Goal: Navigation & Orientation: Find specific page/section

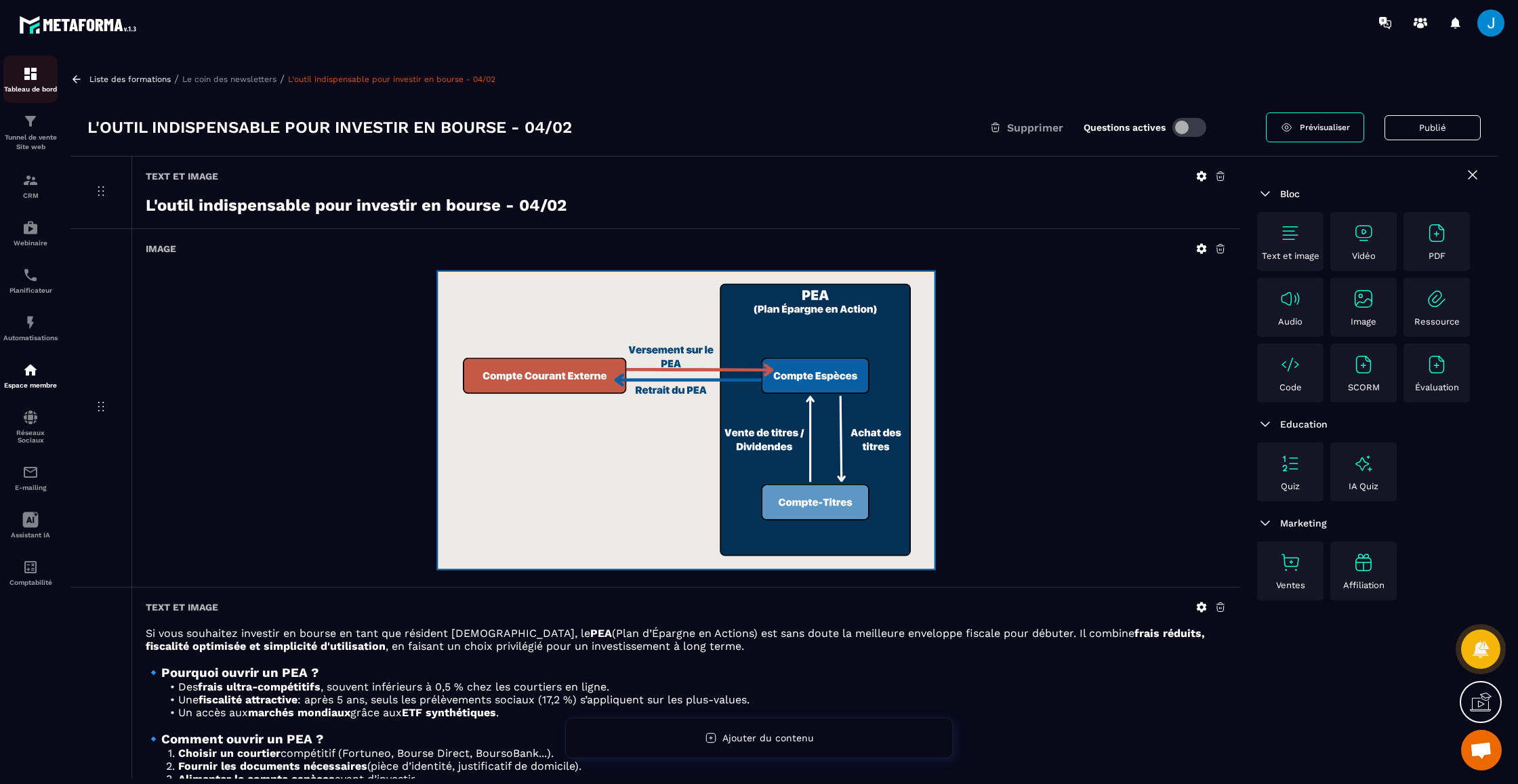
click at [8, 70] on div "Tableau de bord" at bounding box center [30, 79] width 54 height 27
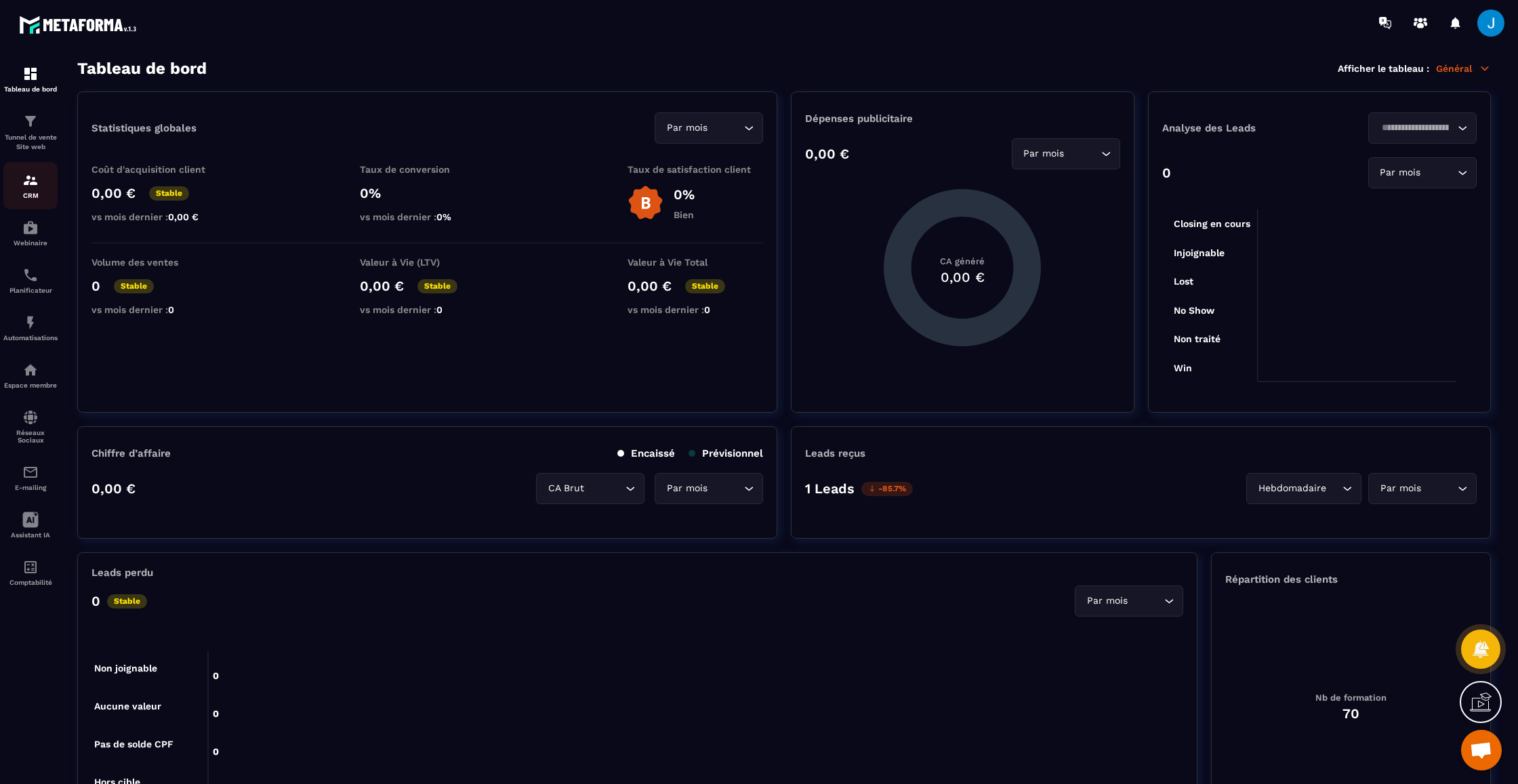
click at [30, 203] on link "CRM" at bounding box center [30, 186] width 54 height 48
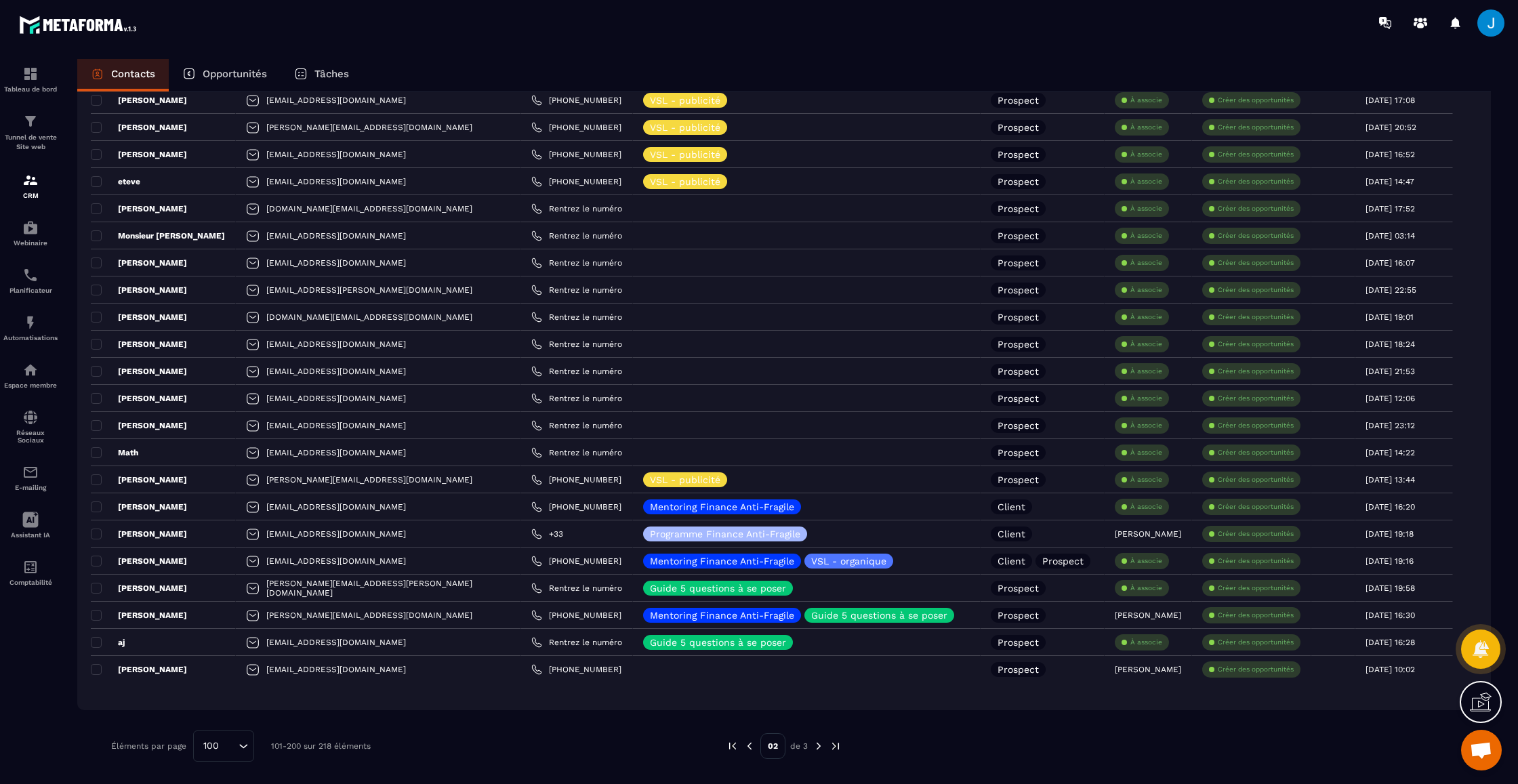
scroll to position [2236, 0]
click at [751, 744] on img at bounding box center [749, 746] width 12 height 12
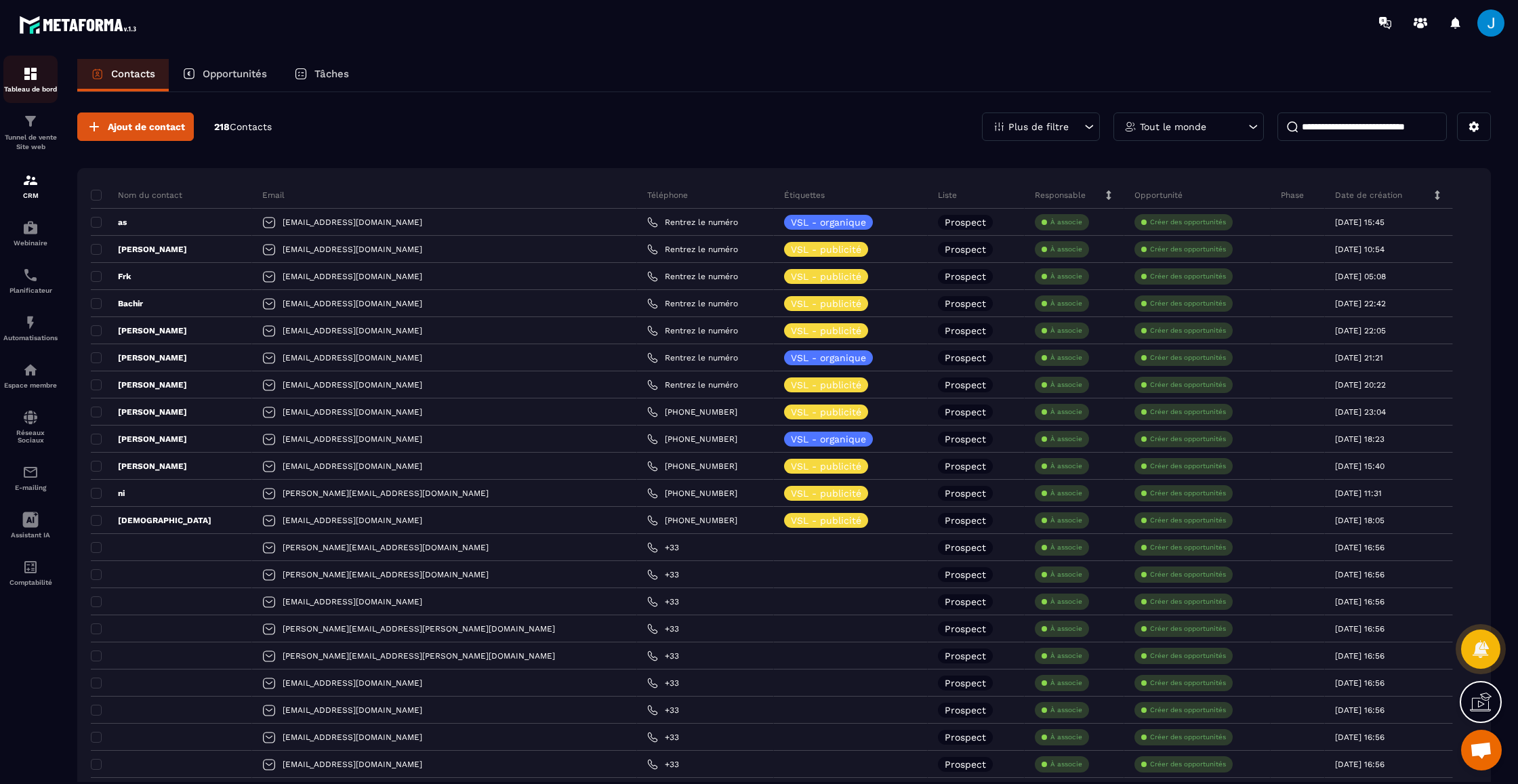
click at [26, 59] on link "Tableau de bord" at bounding box center [30, 79] width 54 height 48
